Goal: Answer question/provide support: Answer question/provide support

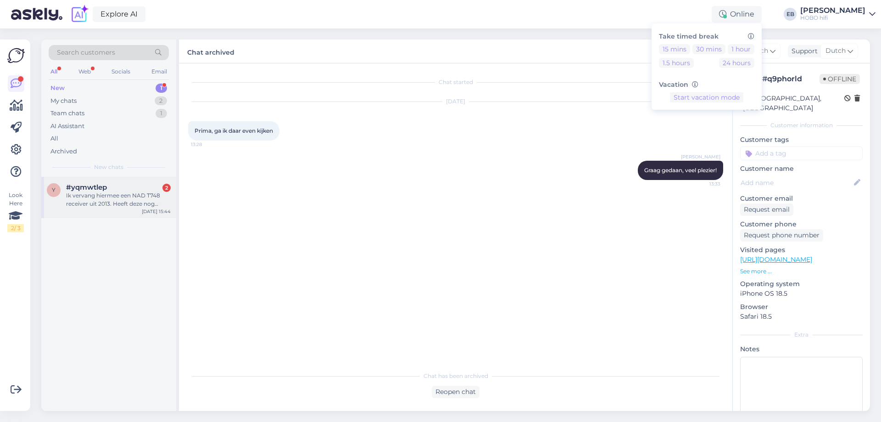
click at [145, 196] on div "Ik vervang hiermee een NAD T748 receiver uit 2013. Heeft deze nog inruilwaarde?" at bounding box center [118, 199] width 105 height 17
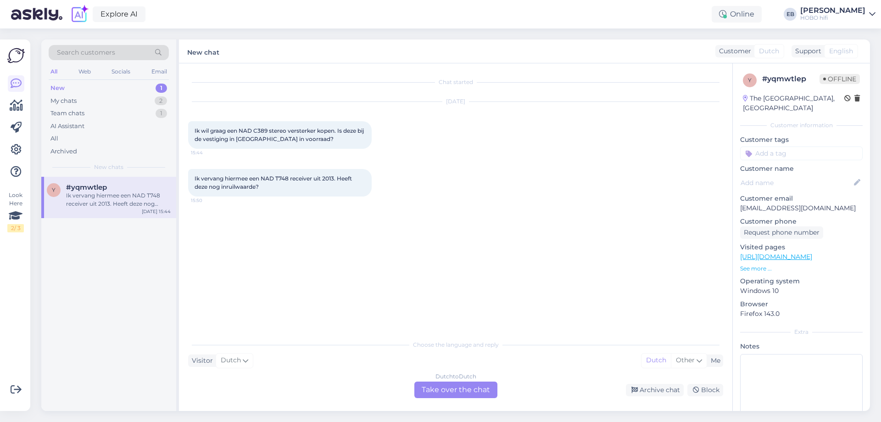
click at [449, 390] on div "Dutch to Dutch Take over the chat" at bounding box center [456, 389] width 83 height 17
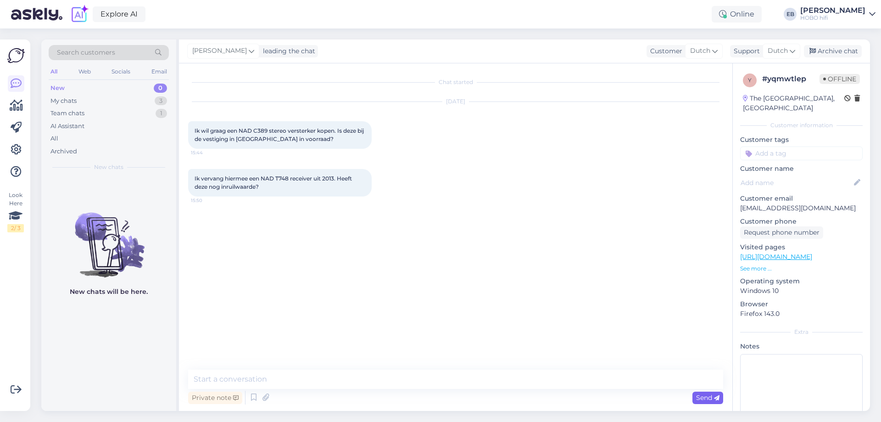
click at [702, 398] on span "Send" at bounding box center [707, 397] width 23 height 8
click at [834, 49] on div "Archive chat" at bounding box center [833, 51] width 58 height 12
click at [790, 258] on link "[URL][DOMAIN_NAME]" at bounding box center [776, 256] width 72 height 8
click at [445, 403] on div "Chat started [DATE] Ik wil graag een NAD C389 stereo versterker kopen. Is deze …" at bounding box center [456, 237] width 554 height 348
click at [456, 390] on div "Reopen chat" at bounding box center [456, 392] width 48 height 12
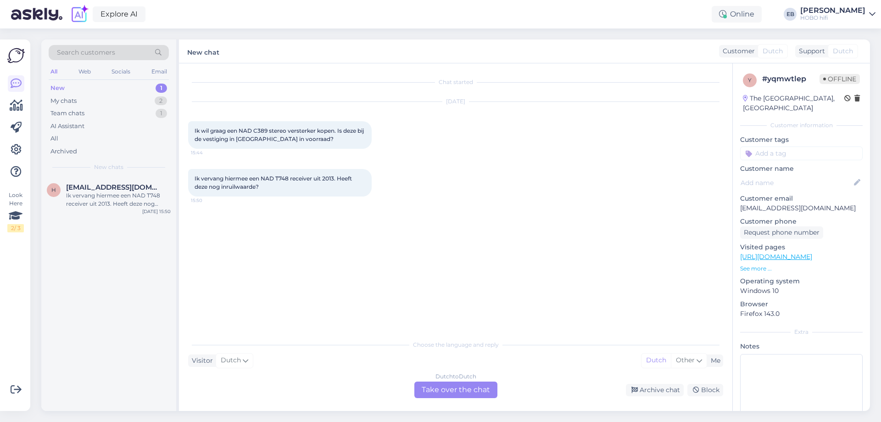
click at [448, 391] on div "Dutch to Dutch Take over the chat" at bounding box center [456, 389] width 83 height 17
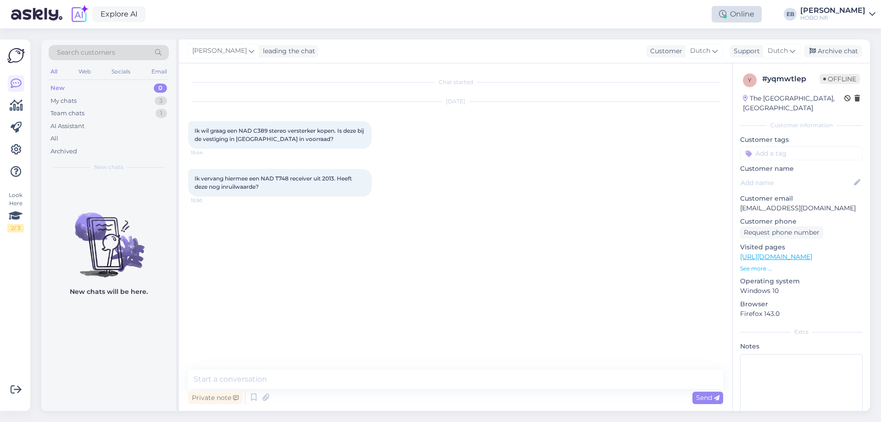
click at [762, 11] on div "Online" at bounding box center [737, 14] width 50 height 17
click at [755, 46] on button "1 hour" at bounding box center [741, 49] width 27 height 10
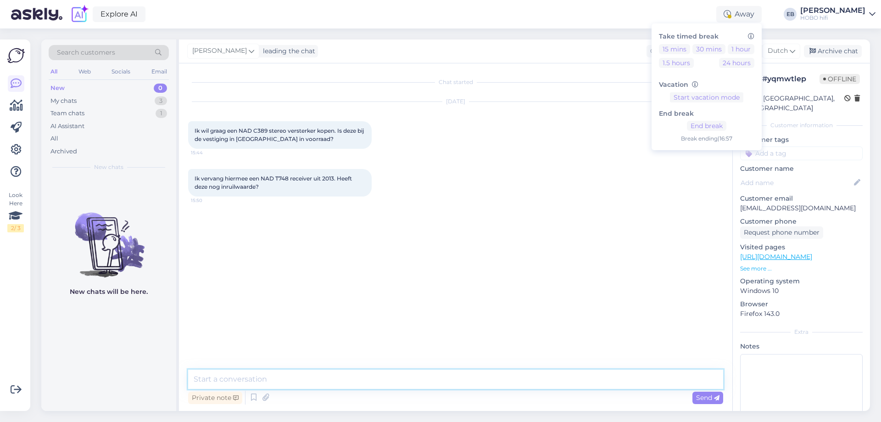
click at [264, 380] on textarea at bounding box center [455, 379] width 535 height 19
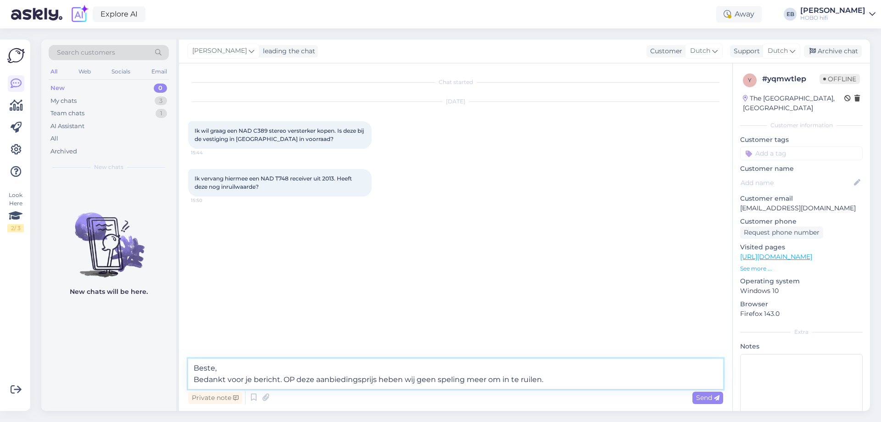
click at [558, 387] on textarea "Beste, Bedankt voor je bericht. OP deze aanbiedingsprijs heben wij geen speling…" at bounding box center [455, 374] width 535 height 30
type textarea "Beste, Bedankt voor je bericht. OP deze aanbiedingsprijs heben wij geen speling…"
click at [711, 400] on span "Send" at bounding box center [707, 397] width 23 height 8
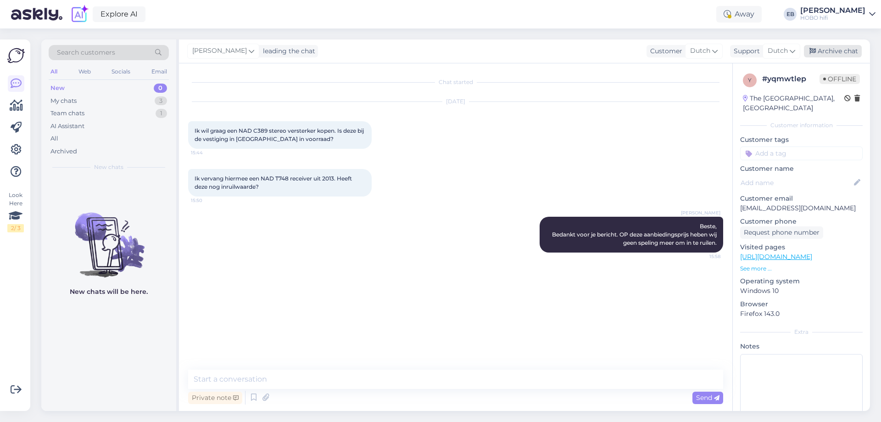
click at [835, 55] on div "Archive chat" at bounding box center [833, 51] width 58 height 12
